Goal: Information Seeking & Learning: Learn about a topic

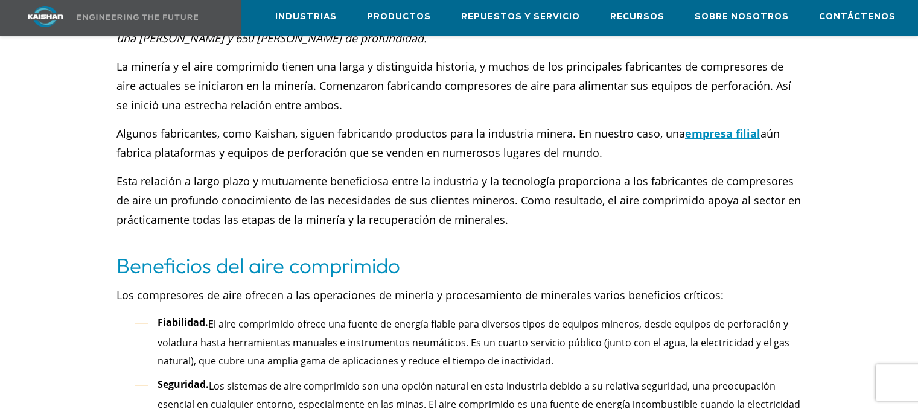
scroll to position [560, 0]
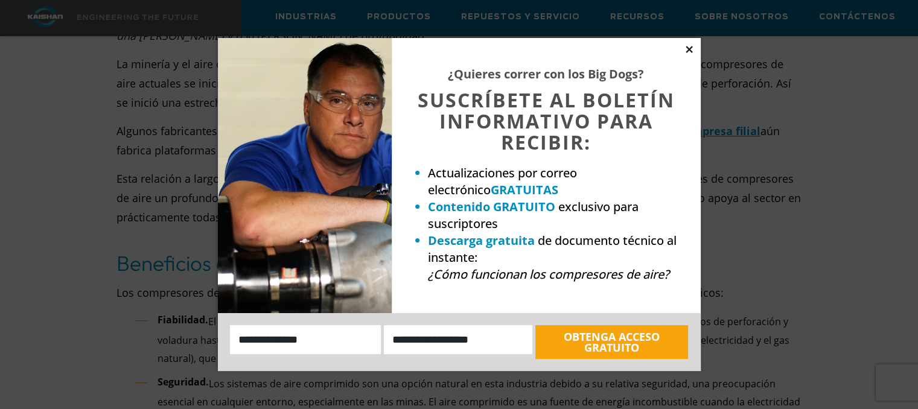
click at [691, 50] on icon at bounding box center [689, 49] width 7 height 7
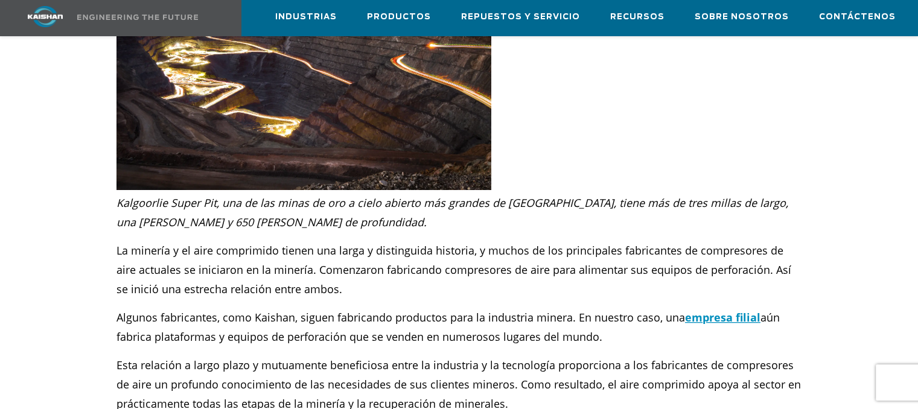
scroll to position [379, 0]
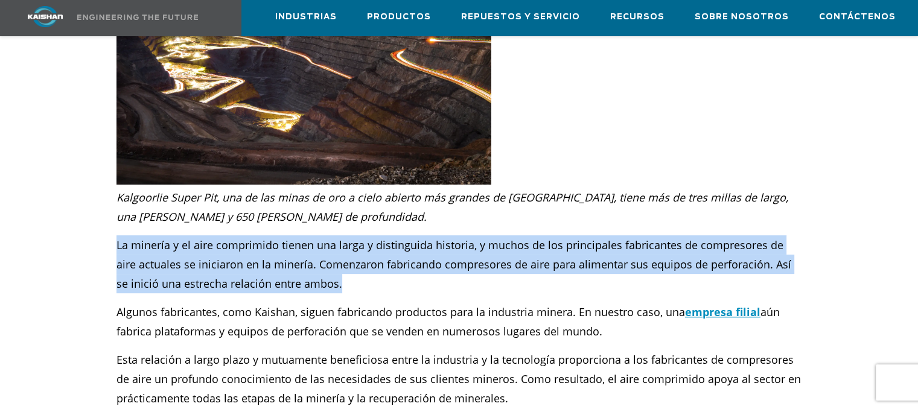
drag, startPoint x: 116, startPoint y: 227, endPoint x: 330, endPoint y: 268, distance: 218.3
click at [330, 268] on div "Kalgoorlie Super Pit, una de las minas de oro a cielo abierto más grandes de [G…" at bounding box center [459, 306] width 700 height 243
copy font "La minería y el aire comprimido tienen una larga y distinguida historia, y much…"
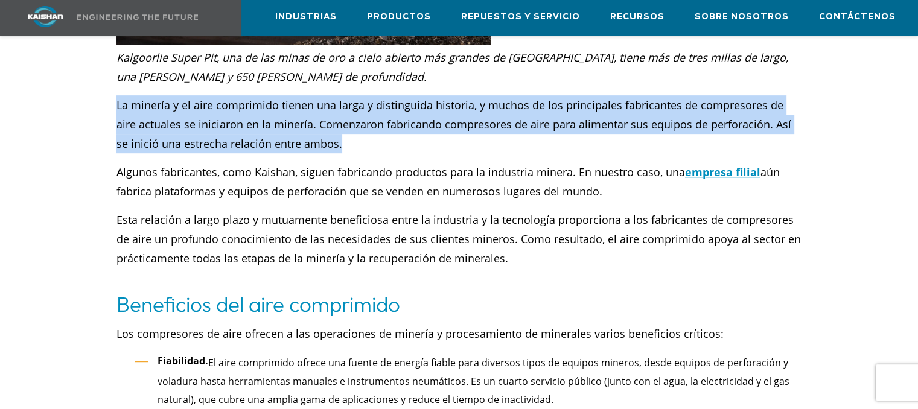
scroll to position [560, 0]
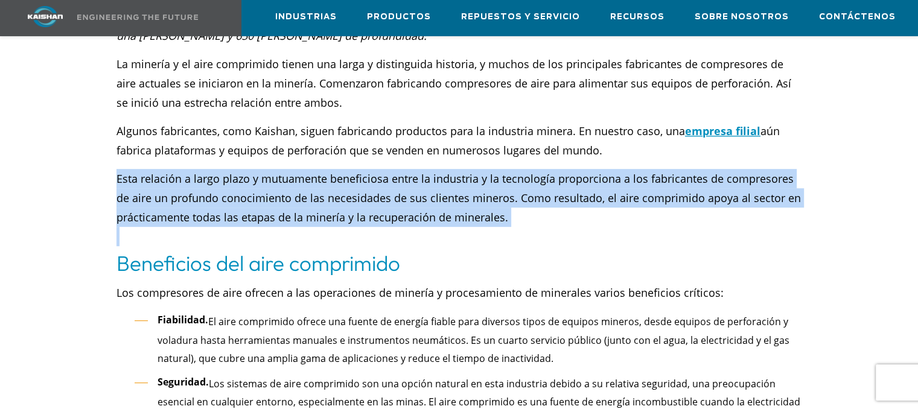
drag, startPoint x: 118, startPoint y: 161, endPoint x: 551, endPoint y: 225, distance: 437.8
click at [551, 225] on div "Kalgoorlie Super Pit, una de las minas de oro a cielo abierto más grandes de [G…" at bounding box center [459, 127] width 685 height 240
copy div "Esta relación a largo plazo y mutuamente beneficiosa entre la industria y la te…"
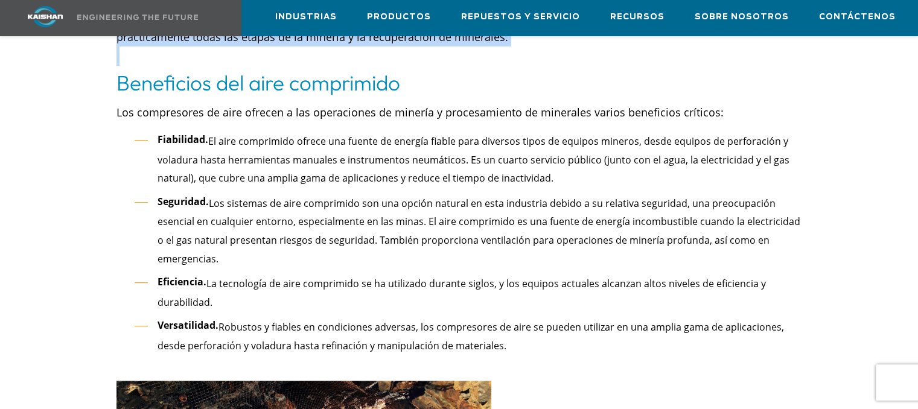
scroll to position [742, 0]
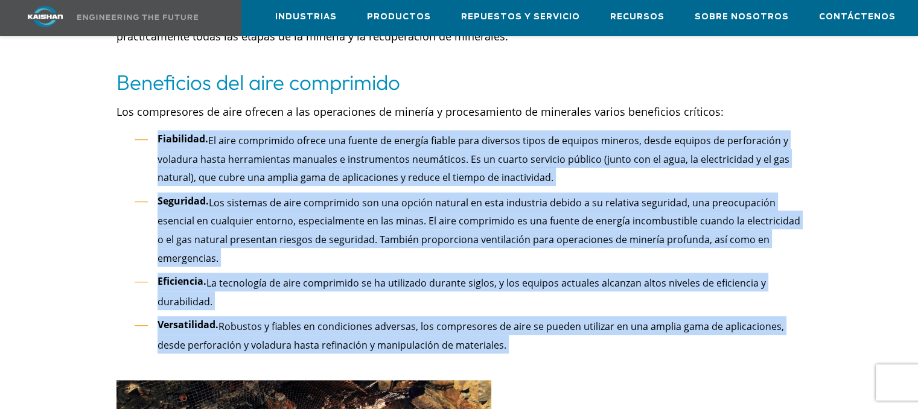
drag, startPoint x: 157, startPoint y: 117, endPoint x: 504, endPoint y: 335, distance: 409.7
click at [504, 335] on ul "Fiabilidad. El aire comprimido ofrece una fuente de energía fiable para diverso…" at bounding box center [468, 250] width 667 height 240
copy ul "Loremipsum. Do sita consectetu adipis eli seddoe te incidid utlabo etdo magnaal…"
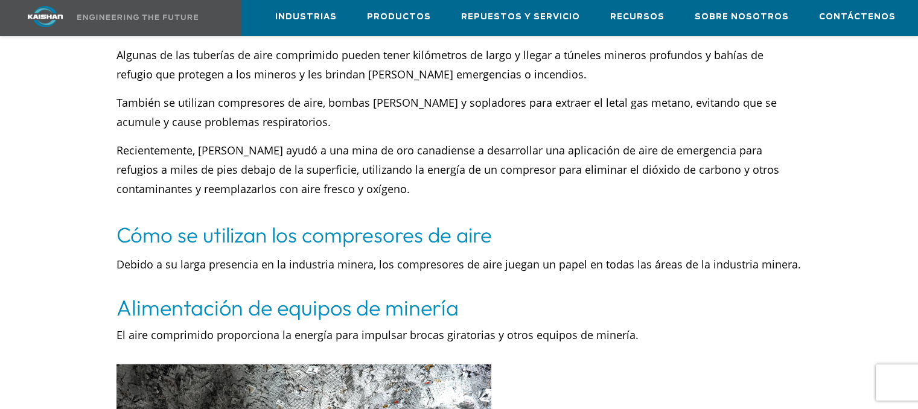
scroll to position [1949, 0]
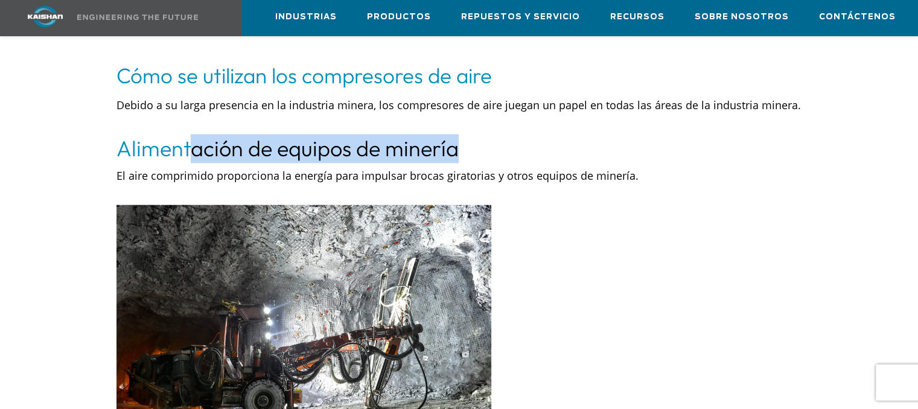
drag, startPoint x: 463, startPoint y: 115, endPoint x: 188, endPoint y: 115, distance: 274.8
click at [188, 134] on h4 "Alimentación de equipos de minería" at bounding box center [459, 148] width 685 height 29
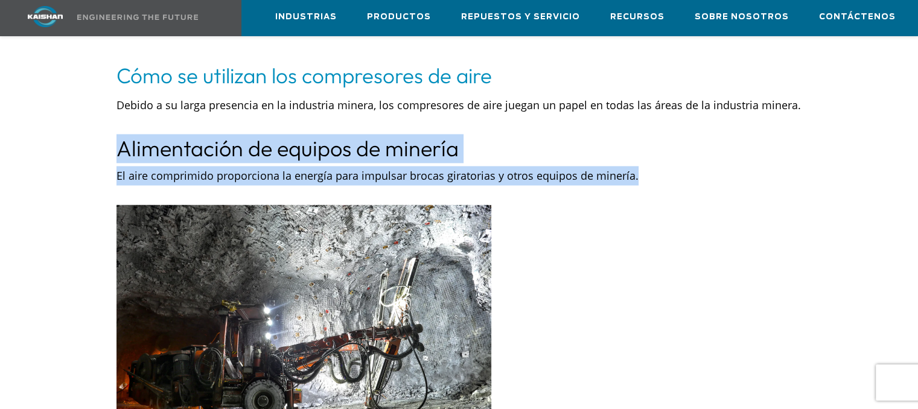
drag, startPoint x: 636, startPoint y: 146, endPoint x: 123, endPoint y: 120, distance: 513.9
copy div "Alimentación de equipos de minería El aire comprimido proporciona la energía pa…"
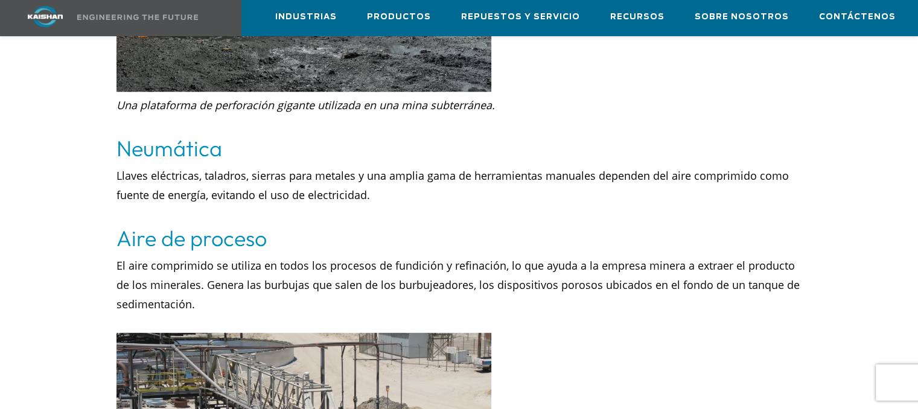
scroll to position [2251, 0]
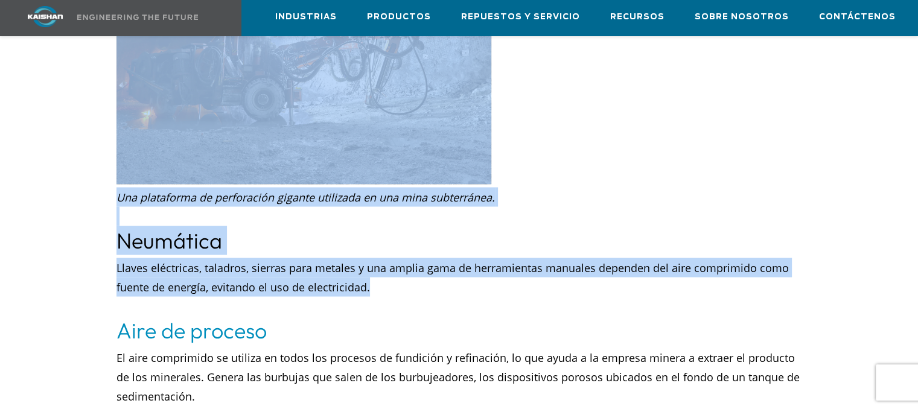
drag, startPoint x: 368, startPoint y: 254, endPoint x: 107, endPoint y: 213, distance: 263.6
click at [111, 226] on div "Neumática" at bounding box center [459, 240] width 700 height 29
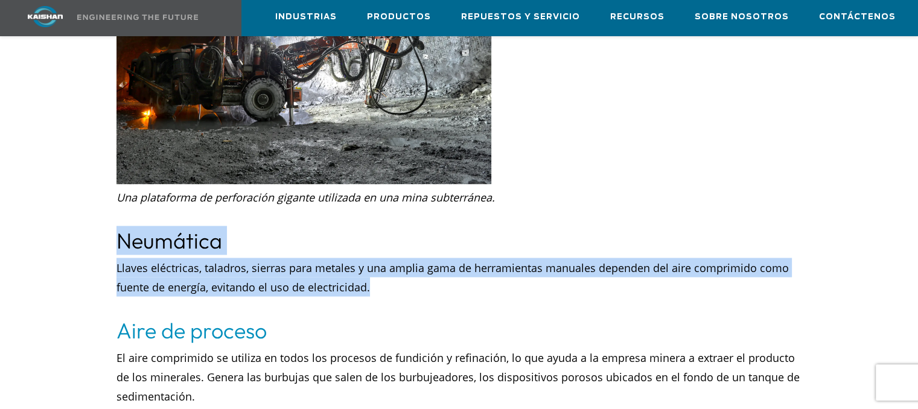
drag, startPoint x: 368, startPoint y: 251, endPoint x: 114, endPoint y: 204, distance: 258.5
copy div "Neumática Llaves eléctricas, taladros, sierras para metales y una amplia gama d…"
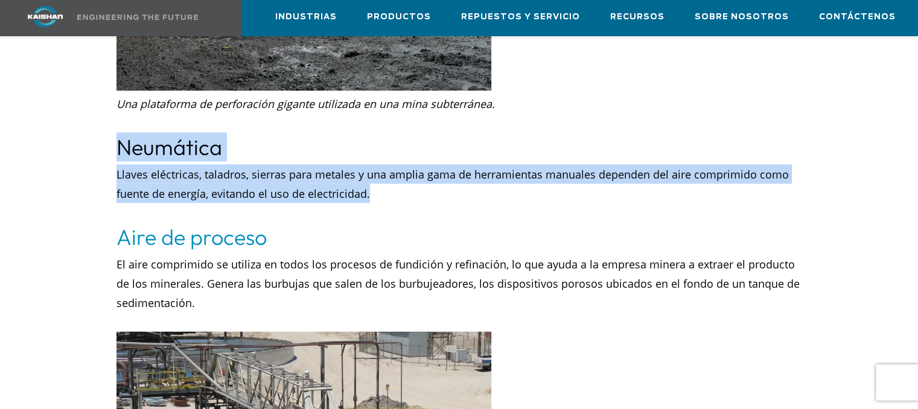
scroll to position [2372, 0]
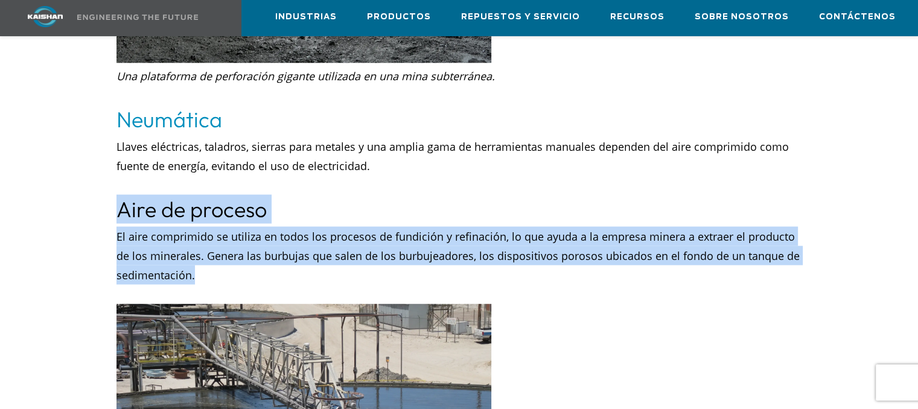
drag, startPoint x: 118, startPoint y: 172, endPoint x: 227, endPoint y: 232, distance: 124.9
copy div "Aire de proceso El aire comprimido se utiliza en todos los procesos de fundició…"
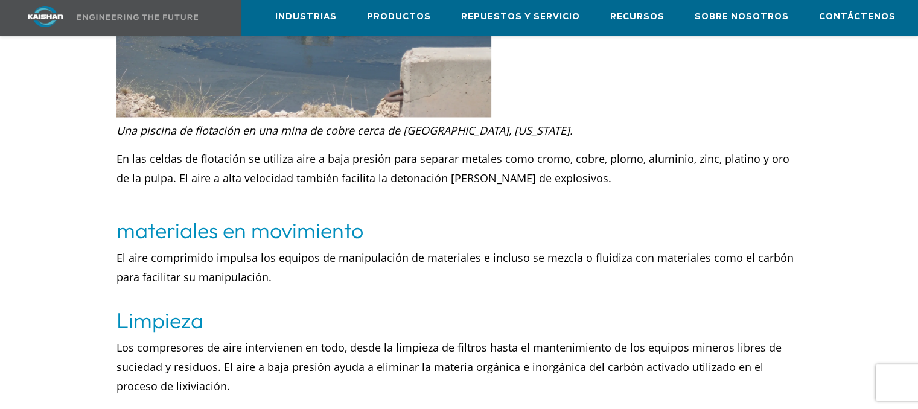
scroll to position [2976, 0]
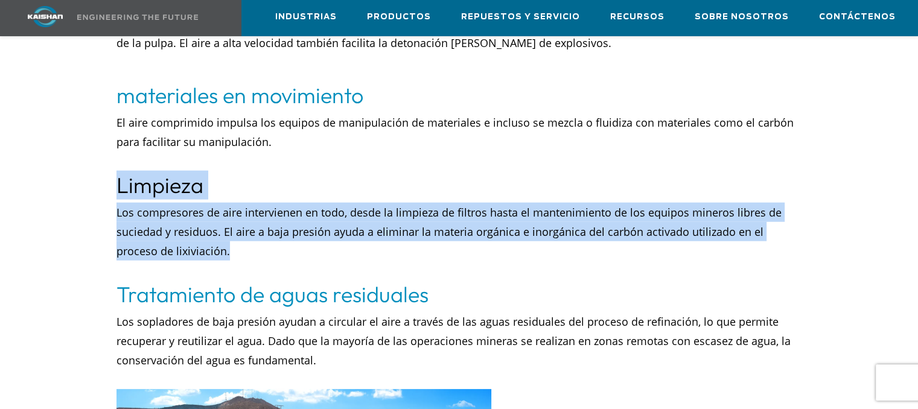
drag, startPoint x: 187, startPoint y: 211, endPoint x: 122, endPoint y: 148, distance: 90.1
copy div "Limpieza Los compresores de aire intervienen en todo, desde la limpieza de filt…"
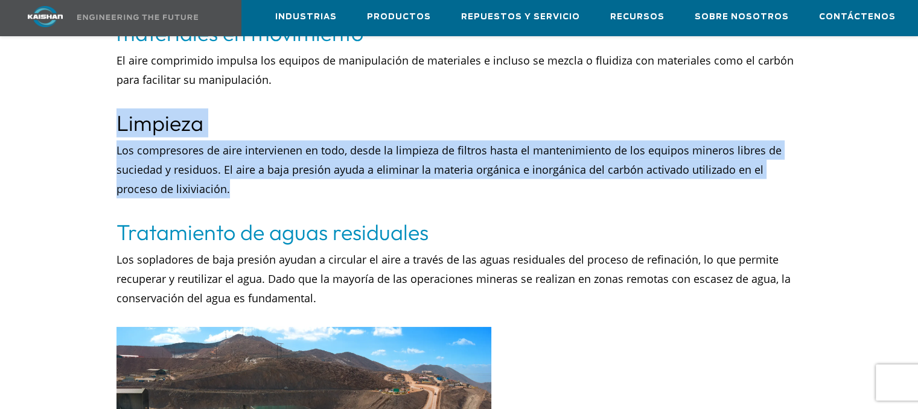
scroll to position [3036, 0]
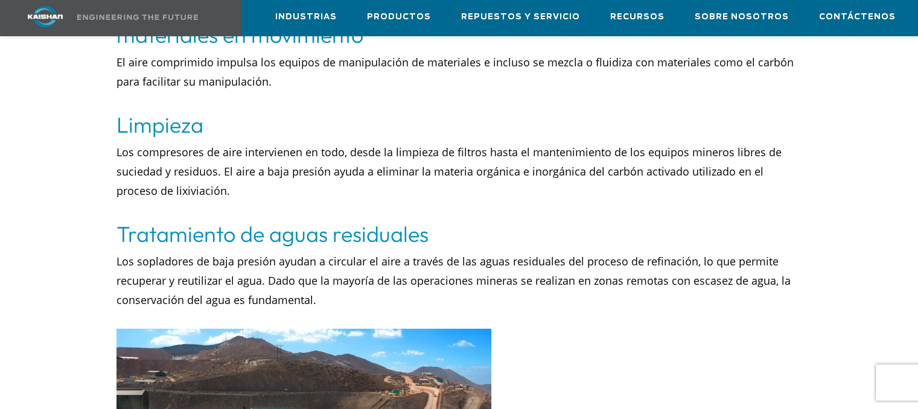
click at [331, 257] on p "Los sopladores de baja presión ayudan a circular el aire a través de las aguas …" at bounding box center [459, 290] width 685 height 77
click at [256, 254] on font "Los sopladores de baja presión ayudan a circular el aire a través de las aguas …" at bounding box center [454, 280] width 674 height 53
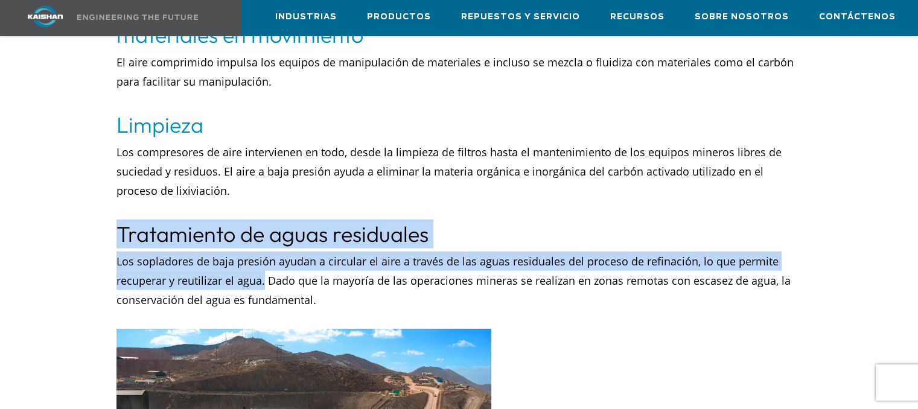
drag, startPoint x: 264, startPoint y: 240, endPoint x: 121, endPoint y: 196, distance: 150.3
copy div "Tratamiento de aguas residuales Los sopladores de baja presión ayudan a circula…"
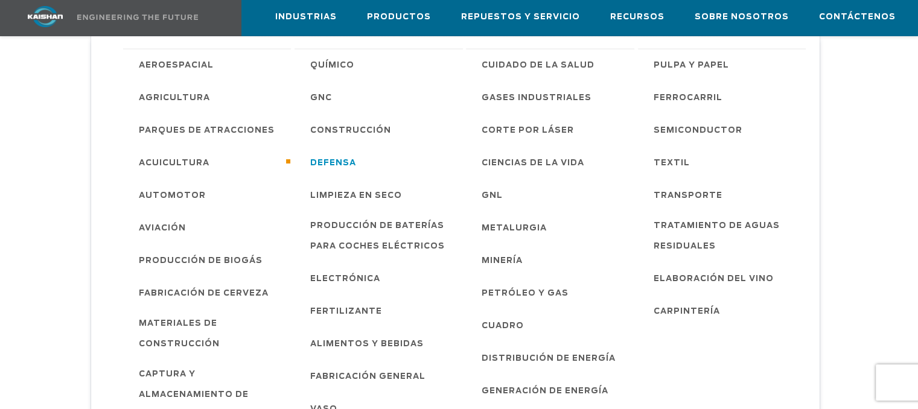
scroll to position [4848, 0]
